Goal: Find specific page/section: Find specific page/section

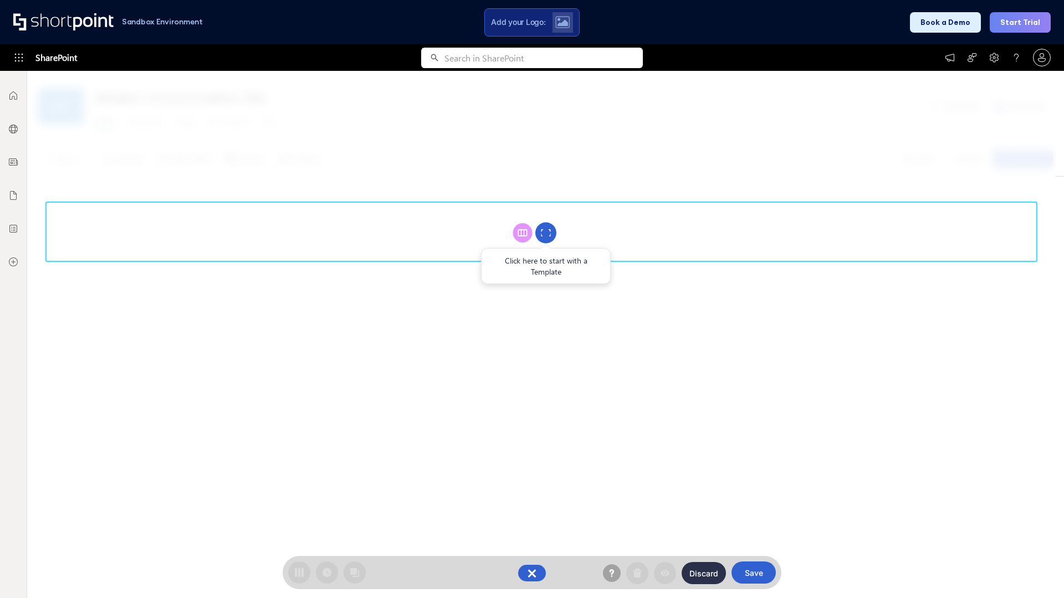
click at [546, 233] on circle at bounding box center [545, 233] width 21 height 21
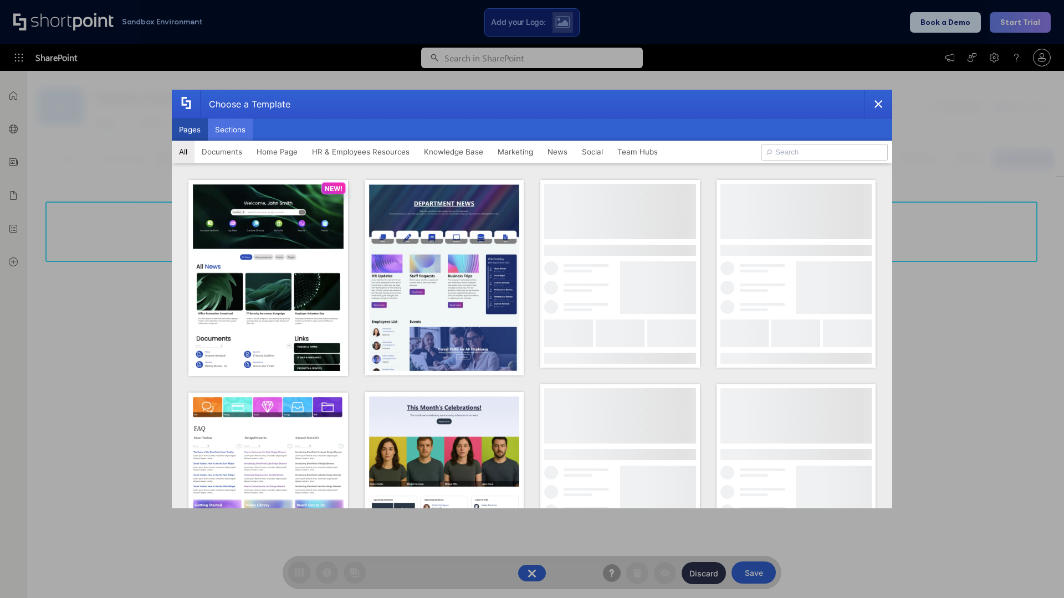
click at [230, 130] on button "Sections" at bounding box center [230, 130] width 45 height 22
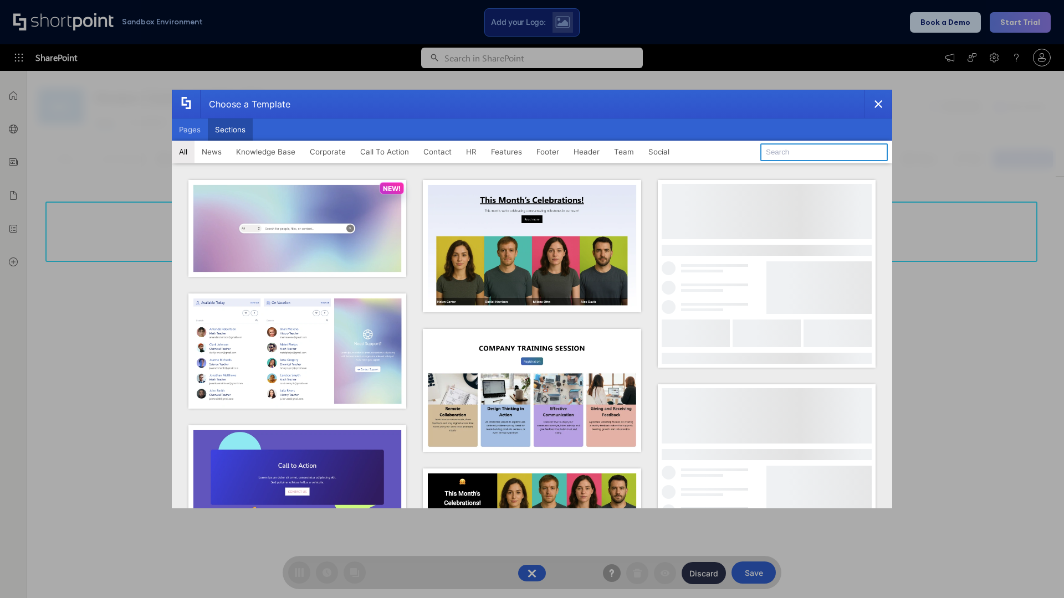
type input "FAQ 2"
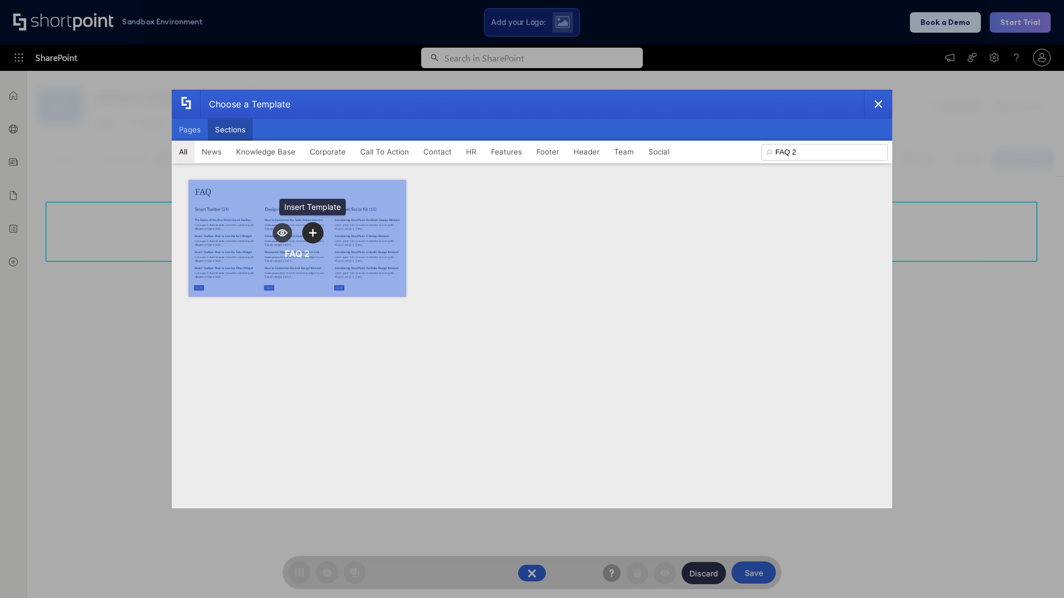
click at [313, 233] on icon "template selector" at bounding box center [313, 233] width 8 height 8
